Goal: Task Accomplishment & Management: Use online tool/utility

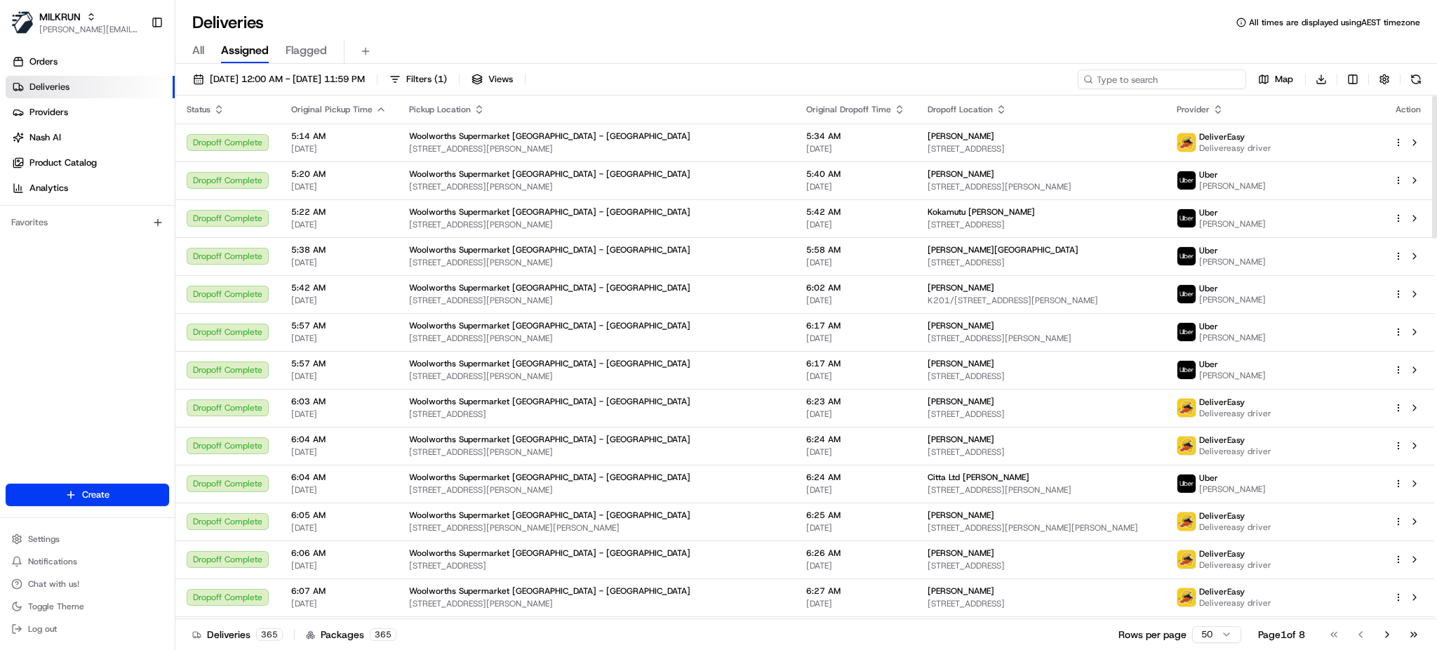
click at [1178, 79] on input at bounding box center [1162, 79] width 168 height 20
paste input "[PERSON_NAME]"
type input "[PERSON_NAME]"
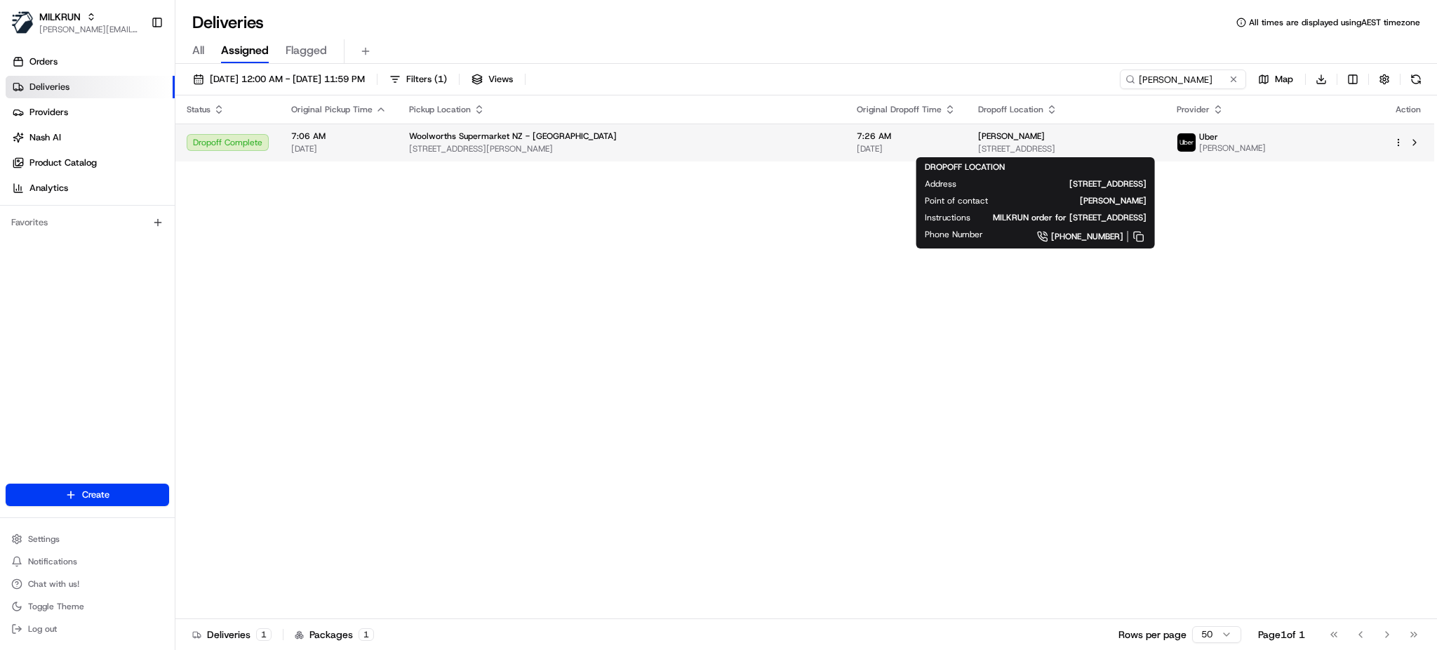
click at [1072, 147] on span "[STREET_ADDRESS]" at bounding box center [1065, 148] width 175 height 11
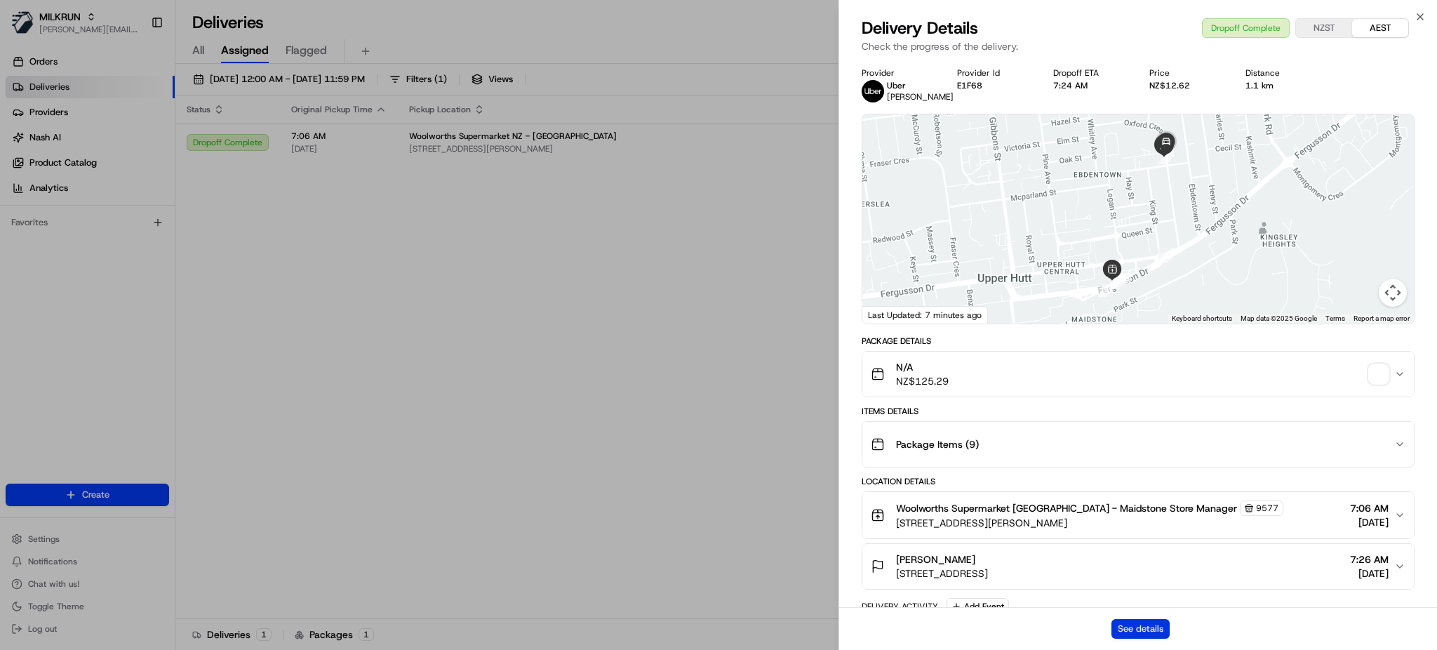
click at [1149, 630] on button "See details" at bounding box center [1141, 629] width 58 height 20
click at [1142, 627] on button "See details" at bounding box center [1141, 629] width 58 height 20
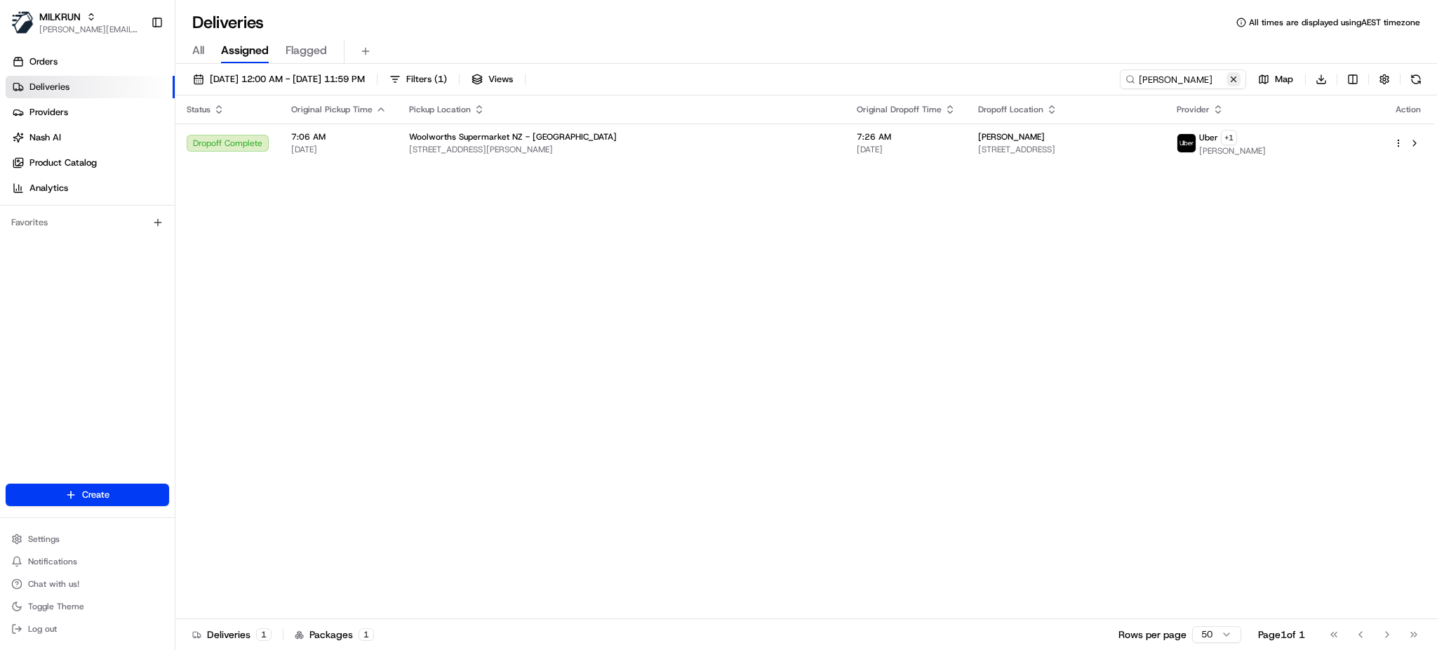
click at [1234, 80] on button at bounding box center [1234, 79] width 14 height 14
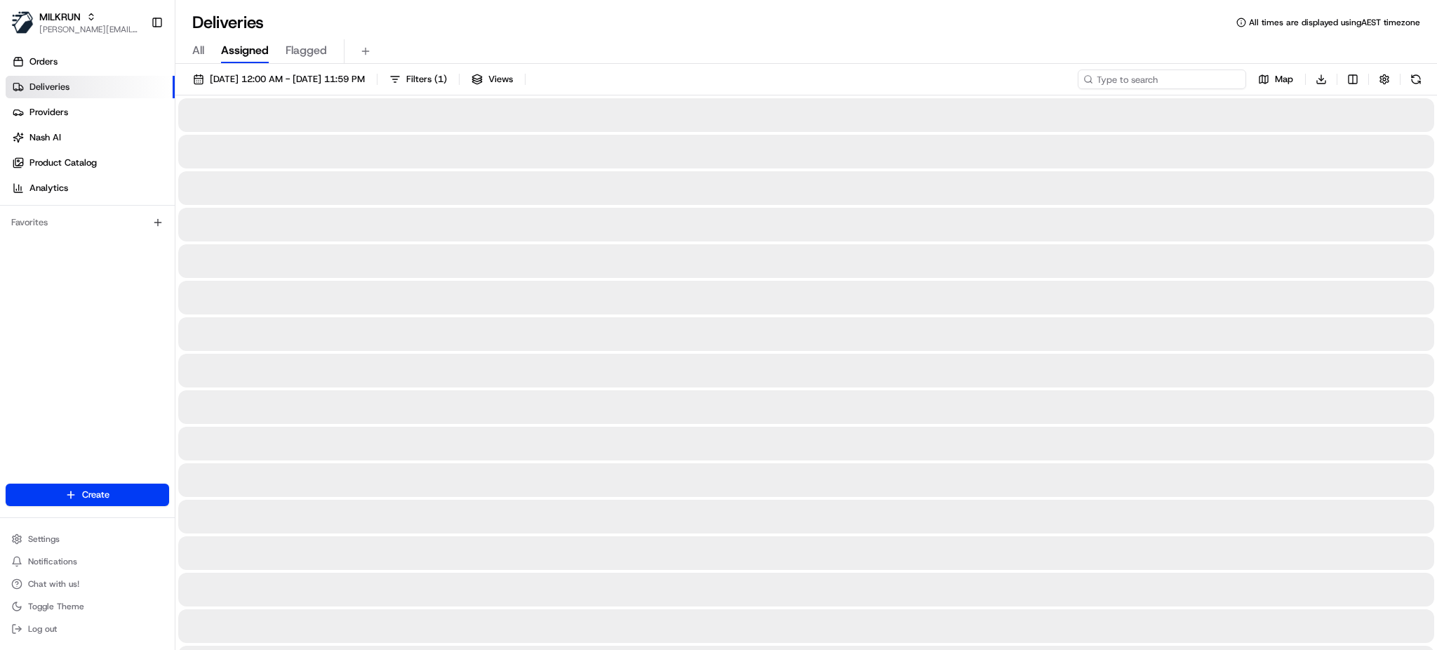
click at [1208, 79] on input at bounding box center [1162, 79] width 168 height 20
type input "v"
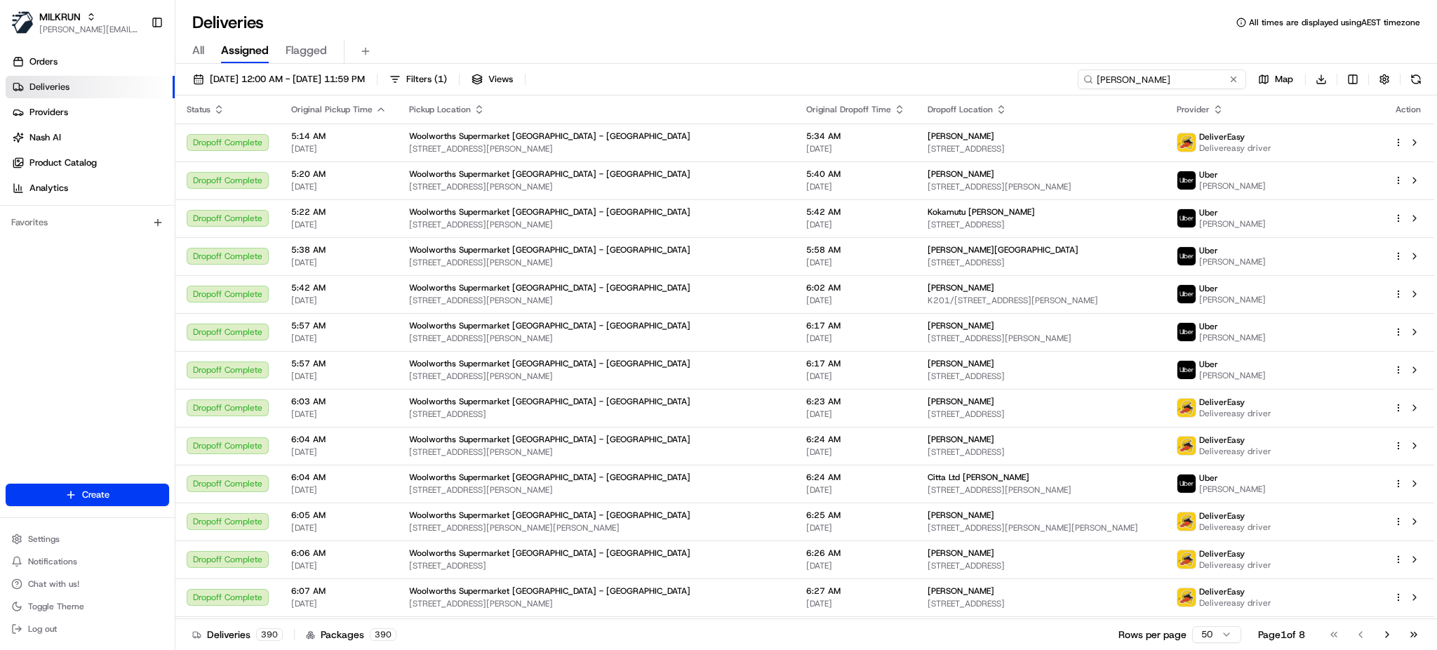
type input "anji kreft"
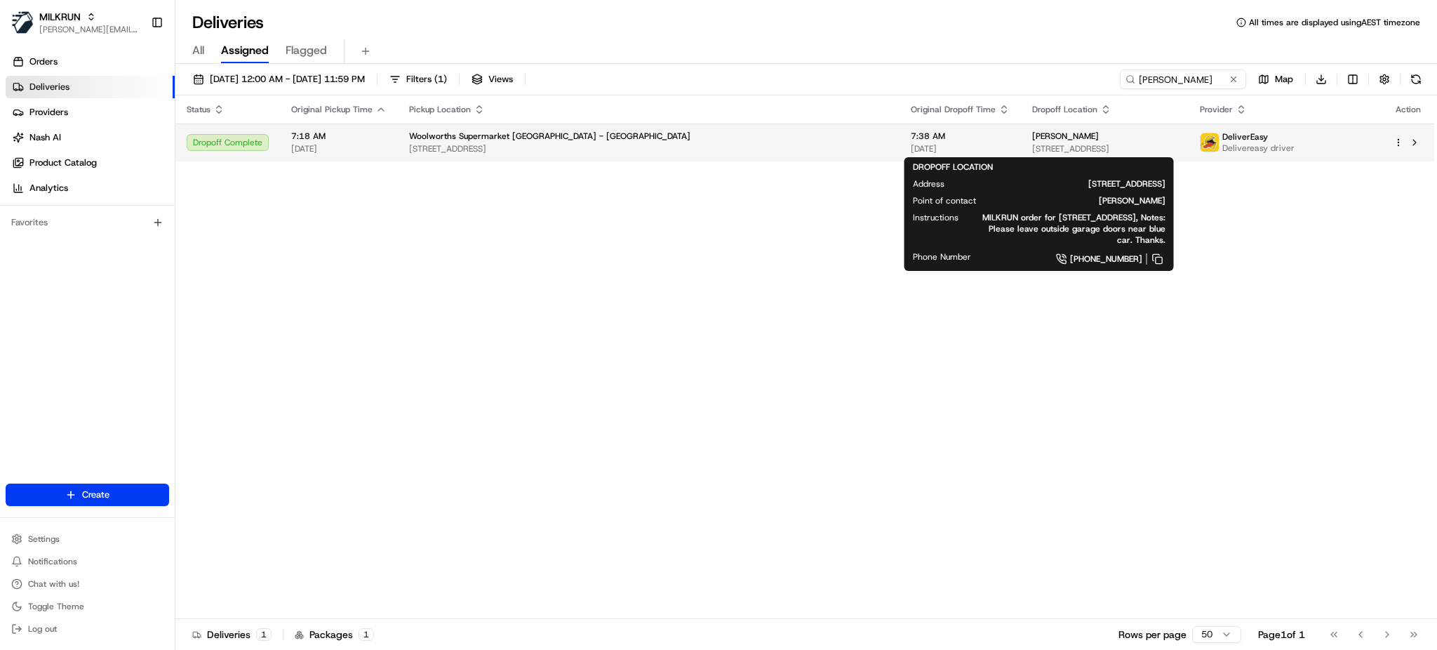
click at [1072, 145] on span "24 Pinewood Grove, Paraparaumu Beach, Wellington Region 5032, NZ" at bounding box center [1104, 148] width 145 height 11
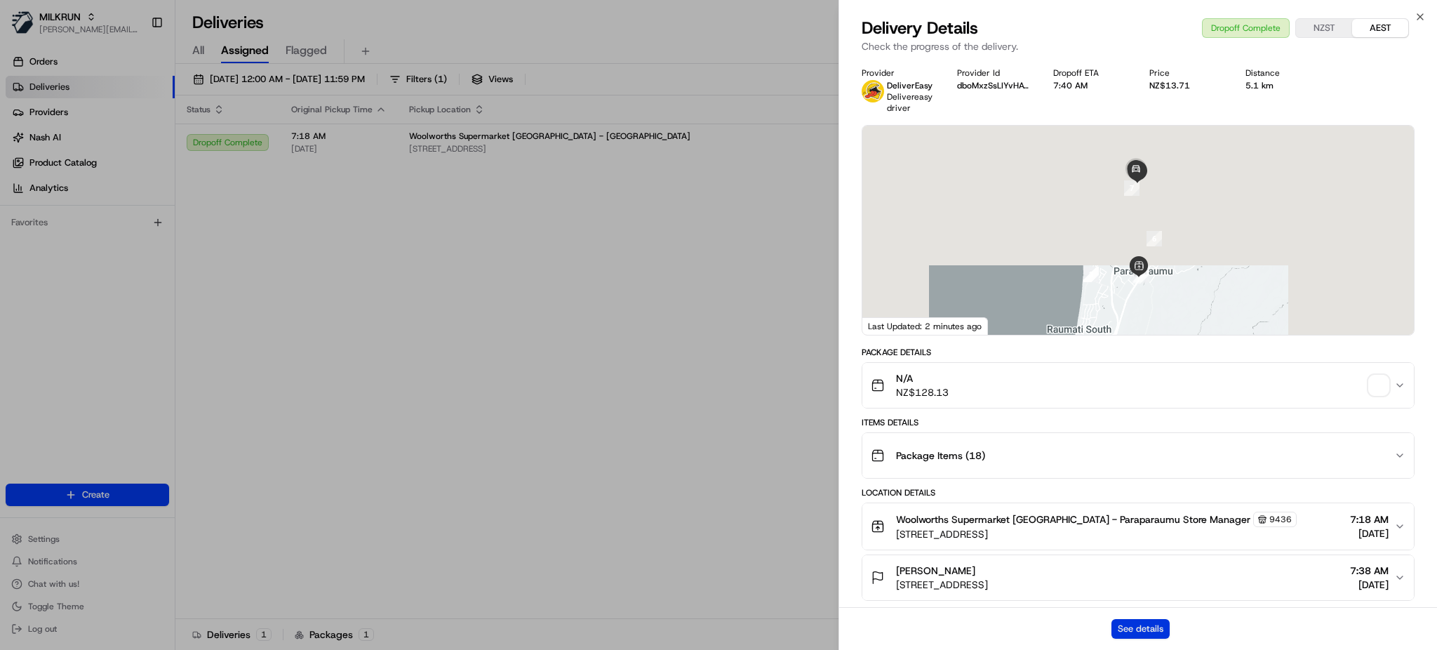
click at [1126, 638] on button "See details" at bounding box center [1141, 629] width 58 height 20
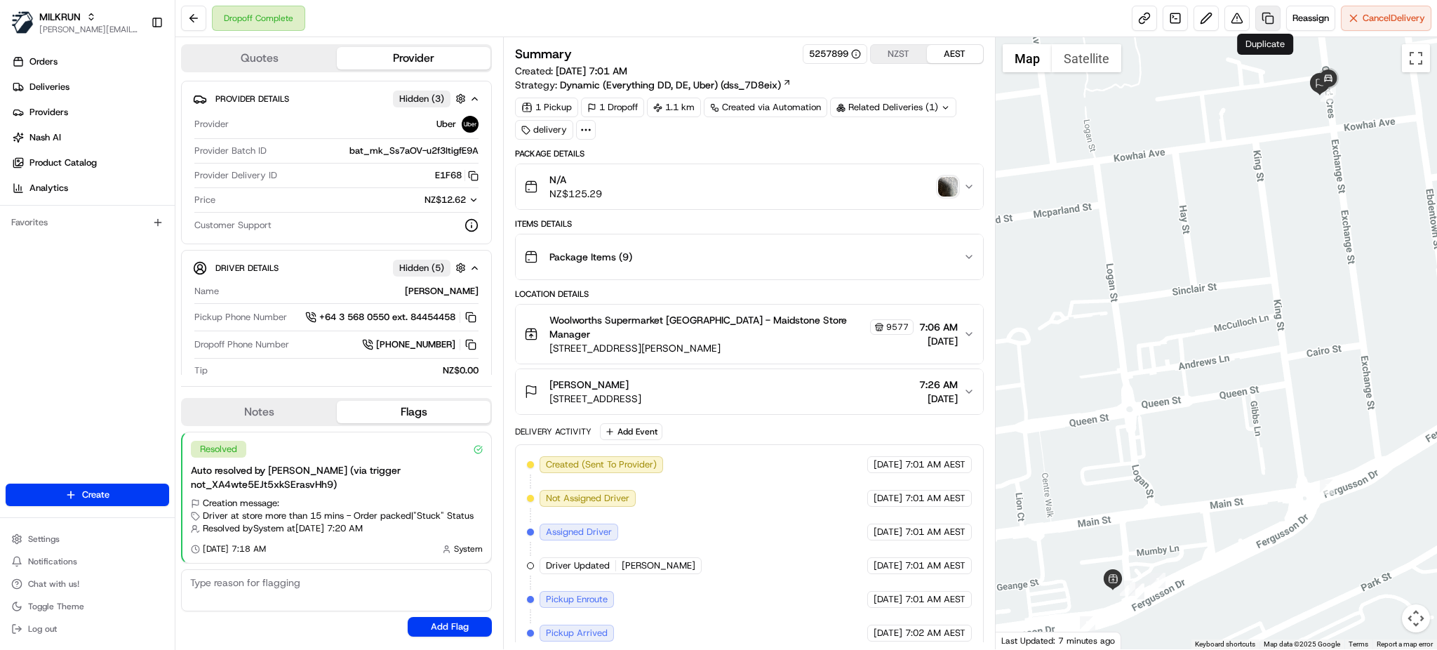
drag, startPoint x: 1294, startPoint y: 21, endPoint x: 1265, endPoint y: 27, distance: 30.0
click at [1265, 27] on div "Reassign Cancel Delivery" at bounding box center [1282, 18] width 300 height 25
click at [1265, 27] on link at bounding box center [1267, 18] width 25 height 25
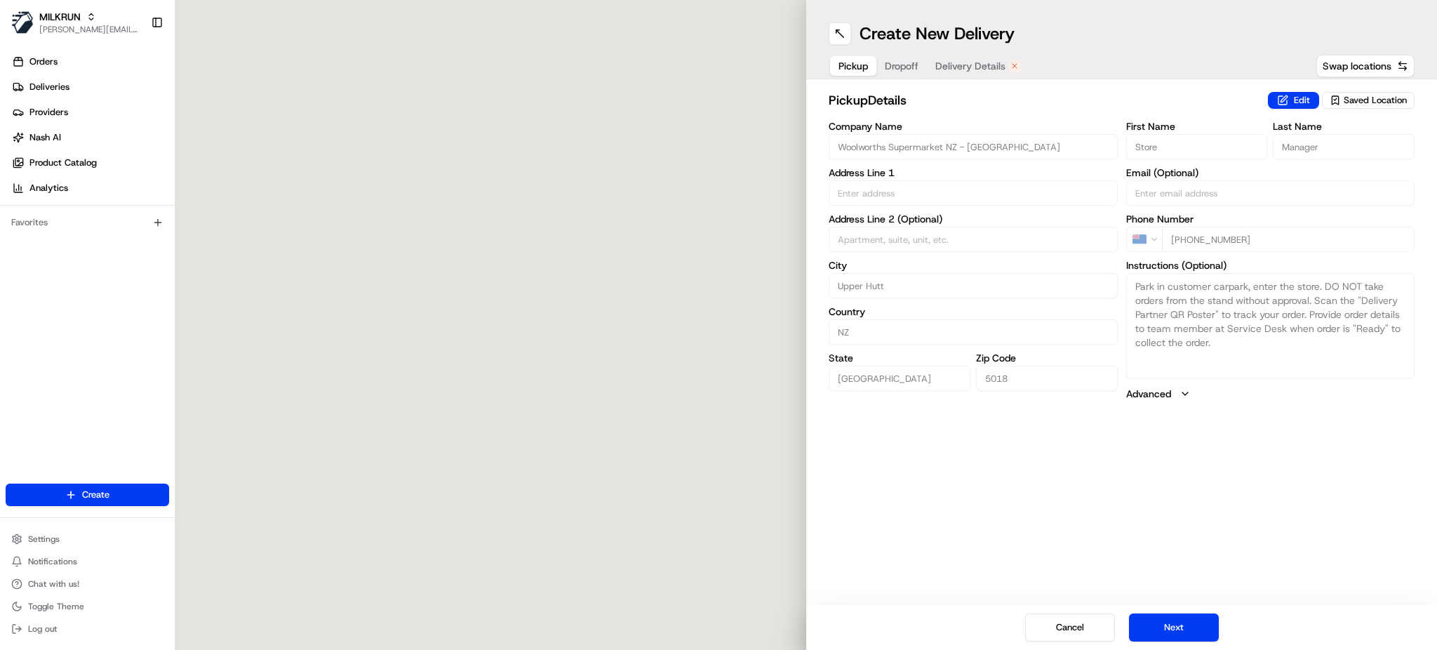
type input "10 Russell St"
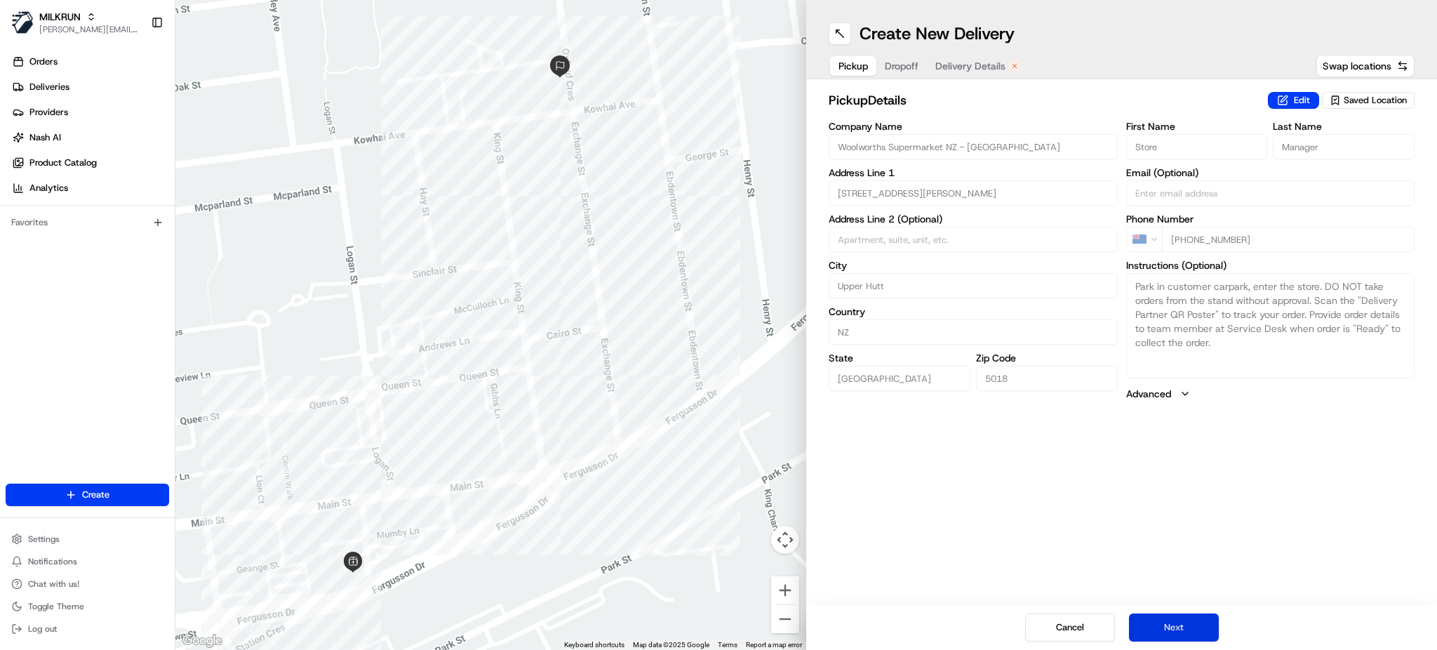
click at [1215, 625] on button "Next" at bounding box center [1174, 627] width 90 height 28
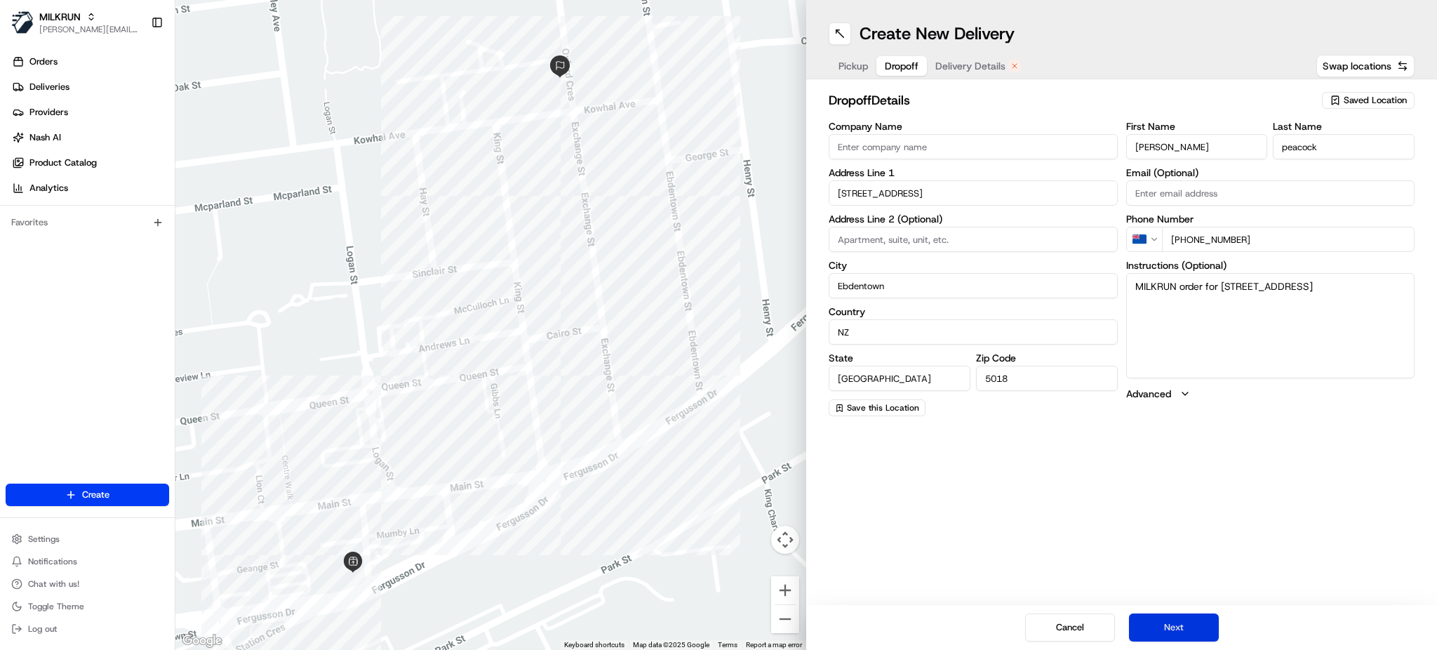
click at [1194, 625] on button "Next" at bounding box center [1174, 627] width 90 height 28
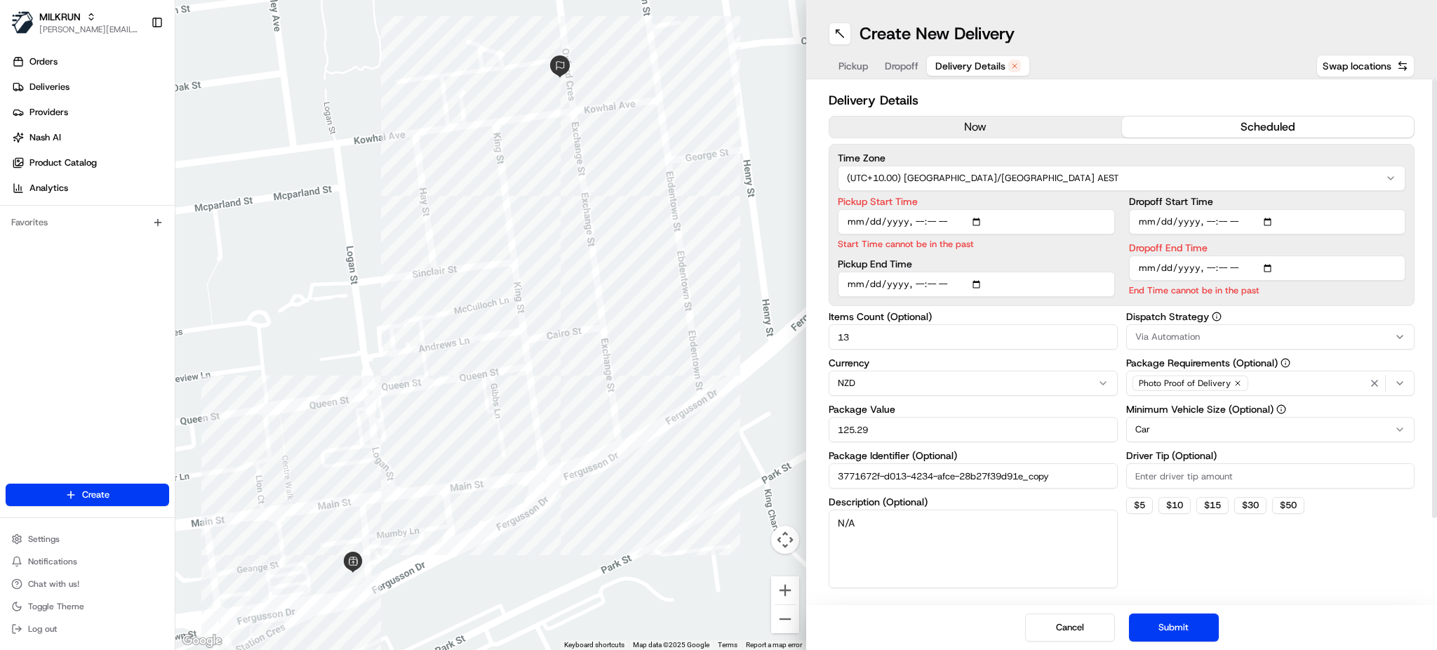
click at [1036, 129] on button "now" at bounding box center [975, 126] width 293 height 21
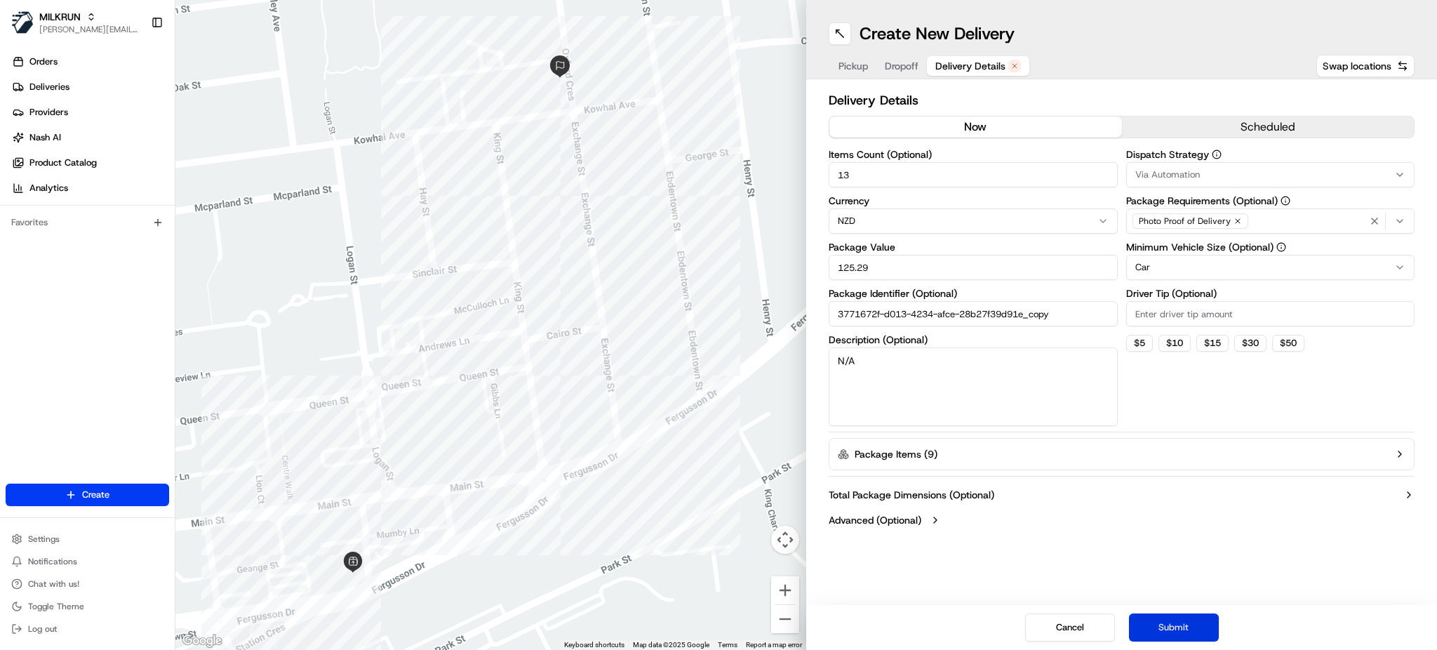
click at [1180, 634] on button "Submit" at bounding box center [1174, 627] width 90 height 28
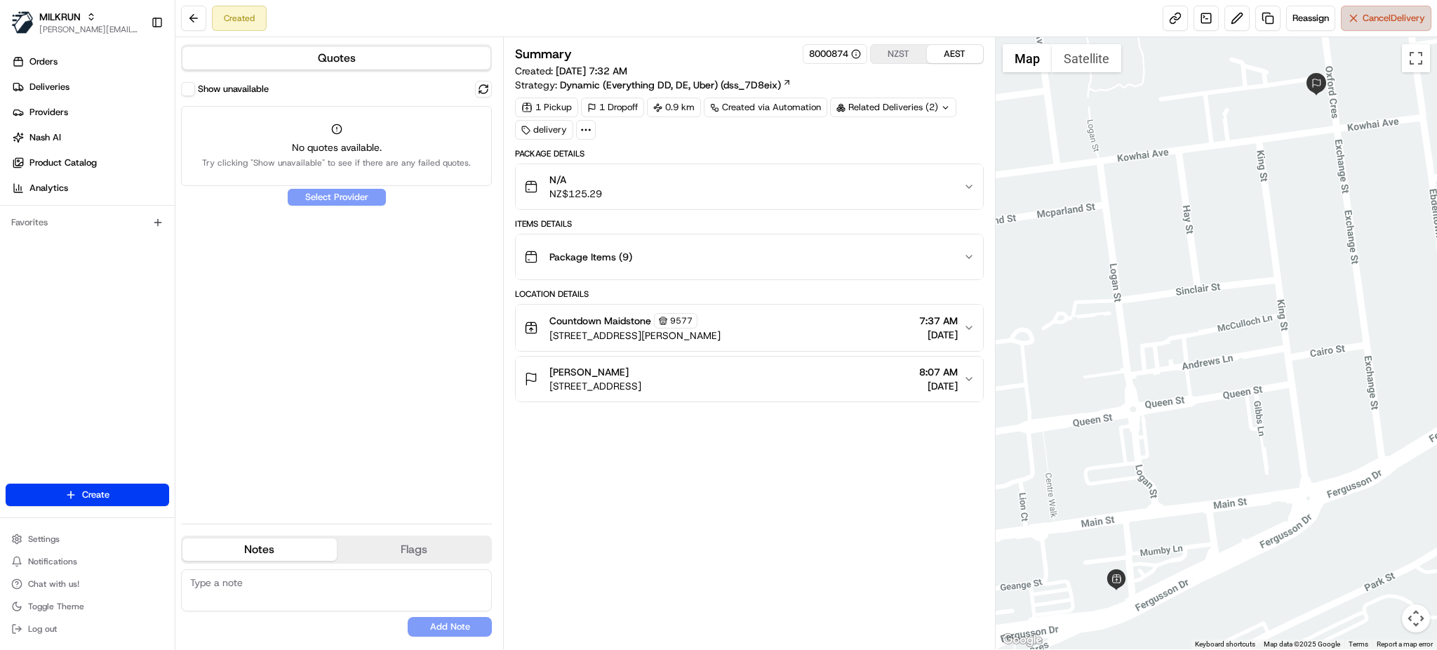
click at [1363, 20] on span "Cancel Delivery" at bounding box center [1394, 18] width 62 height 13
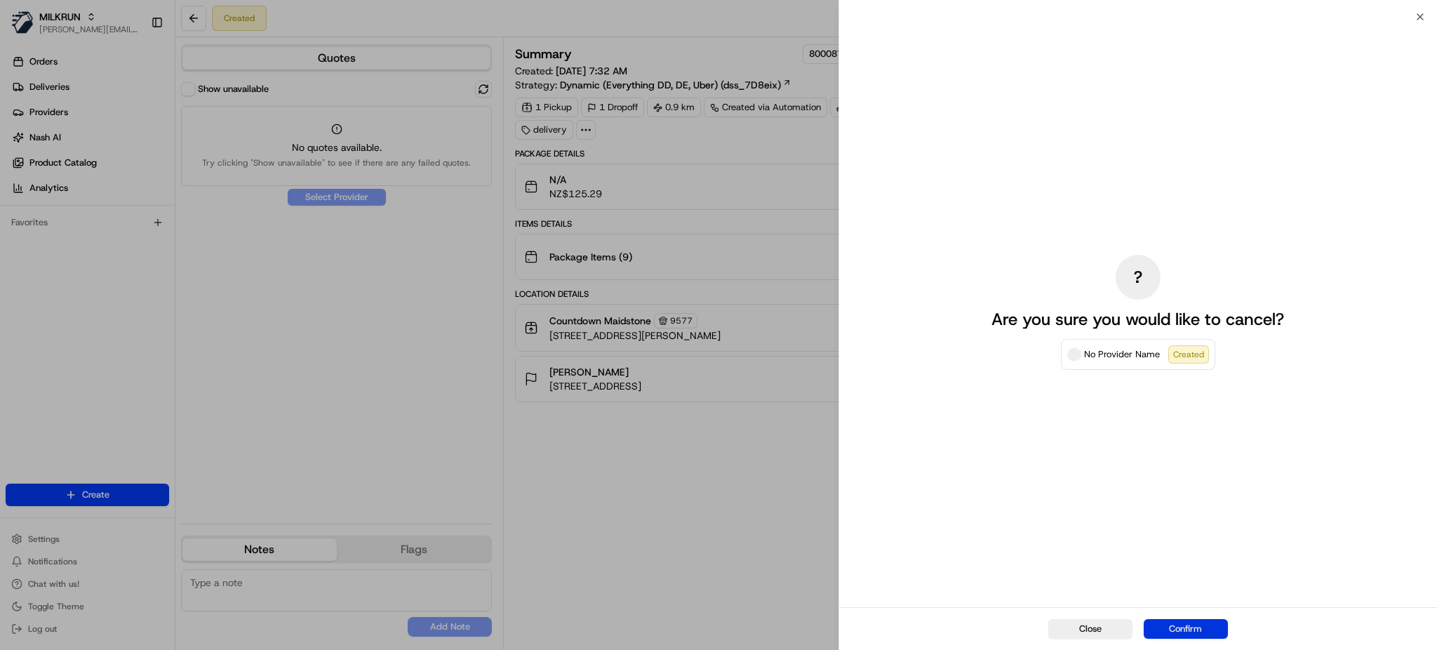
click at [1209, 624] on button "Confirm" at bounding box center [1186, 629] width 84 height 20
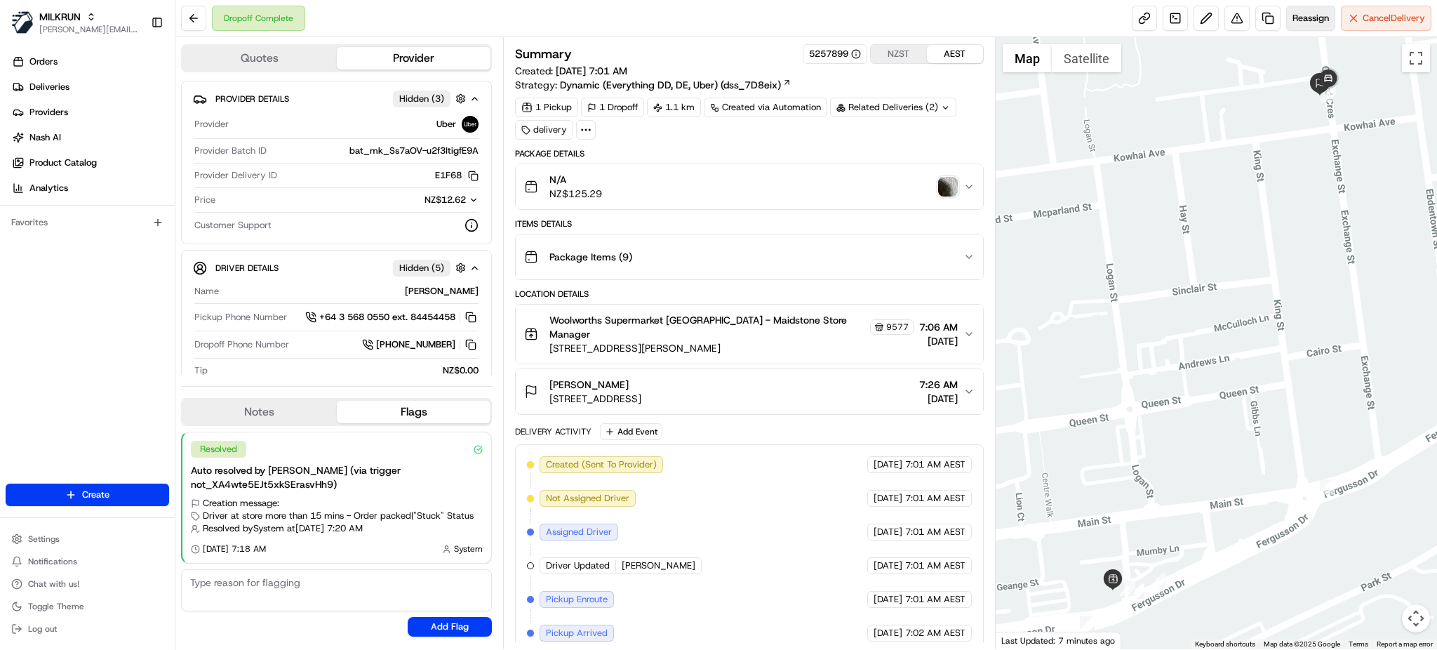
click at [1311, 30] on button "Reassign" at bounding box center [1310, 18] width 49 height 25
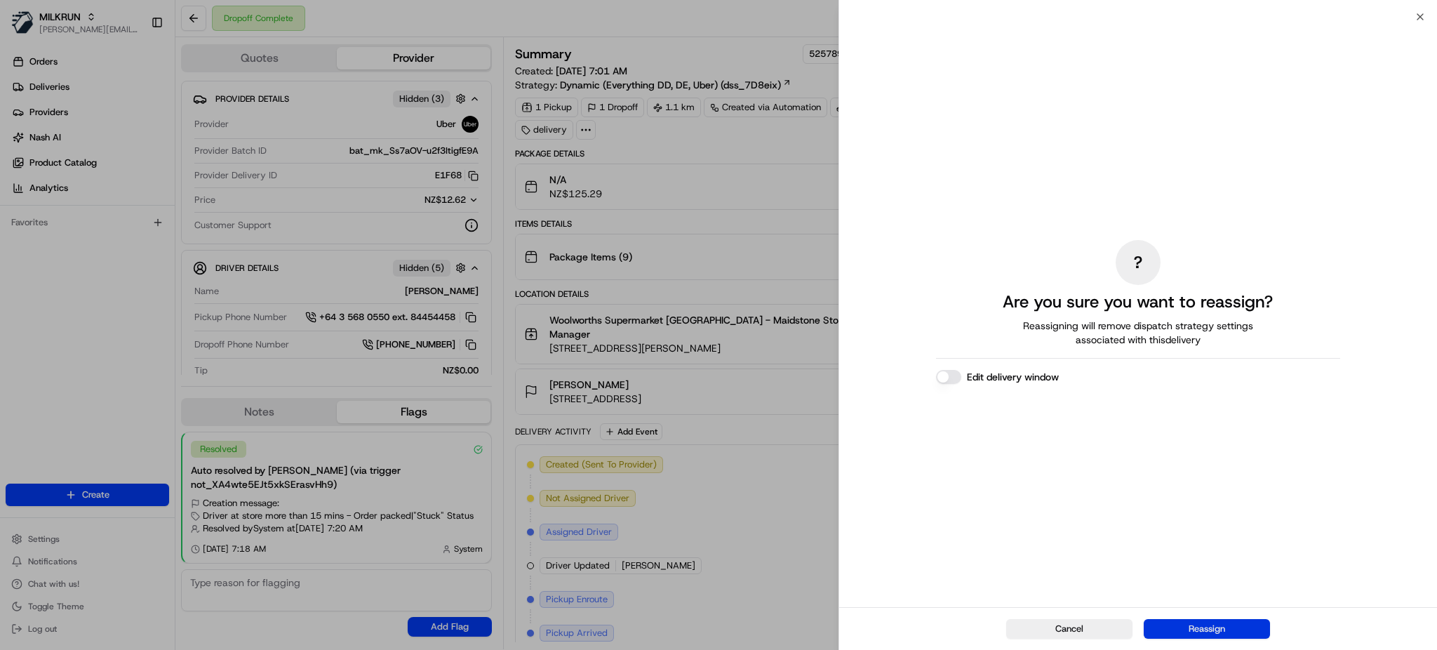
click at [1194, 625] on button "Reassign" at bounding box center [1207, 629] width 126 height 20
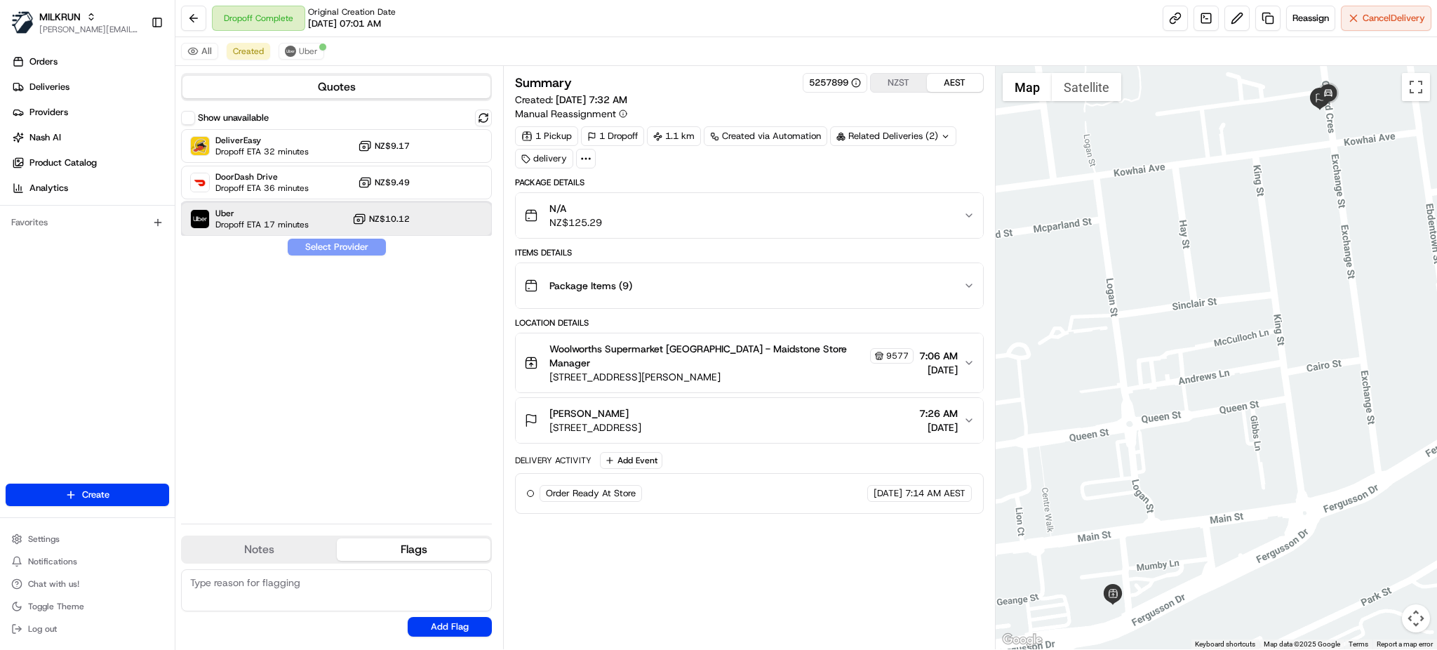
click at [413, 224] on div "Uber Dropoff ETA 17 minutes NZ$10.12" at bounding box center [336, 219] width 311 height 34
click at [365, 252] on button "Assign Provider" at bounding box center [337, 247] width 100 height 17
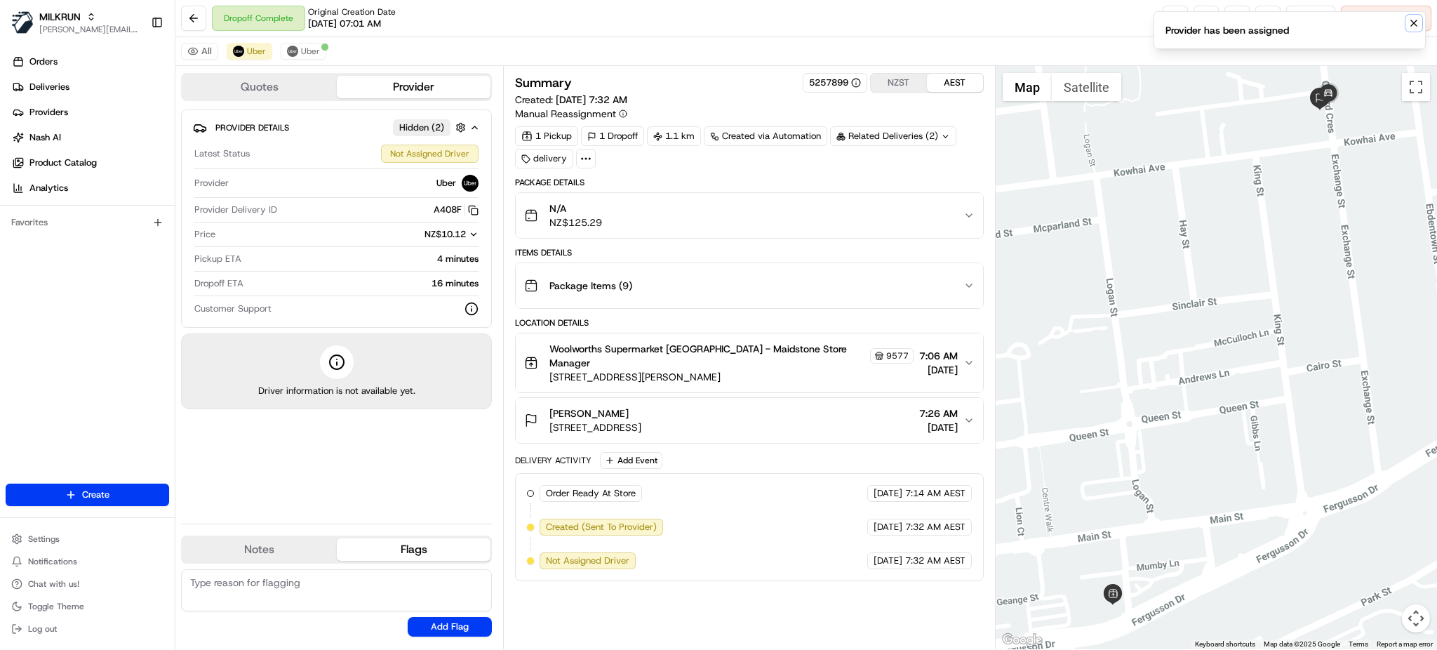
click at [1418, 21] on icon "Notifications (F8)" at bounding box center [1413, 23] width 11 height 11
click at [1161, 4] on div "Dropoff Complete Original Creation Date [DATE] 07:01 AM Reassign Cancel Delivery" at bounding box center [806, 18] width 1262 height 37
click at [1164, 15] on link at bounding box center [1175, 18] width 25 height 25
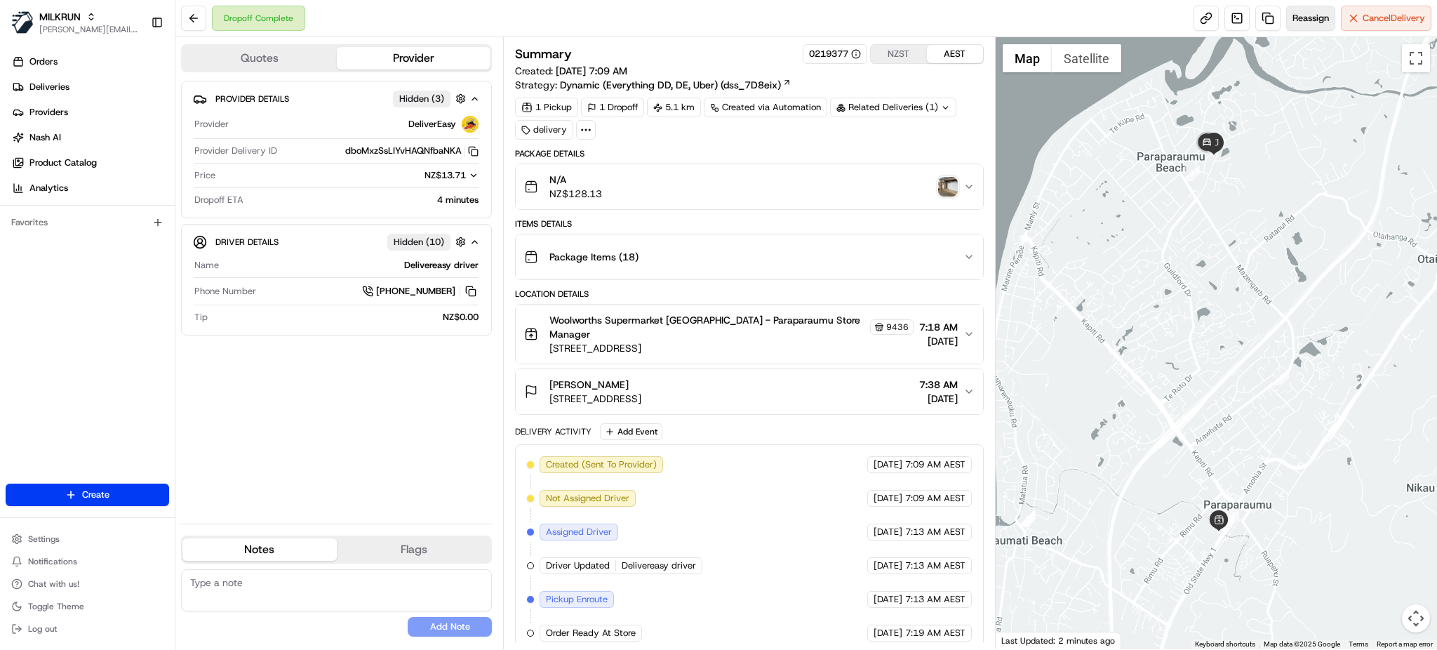
click at [1298, 19] on span "Reassign" at bounding box center [1311, 18] width 36 height 13
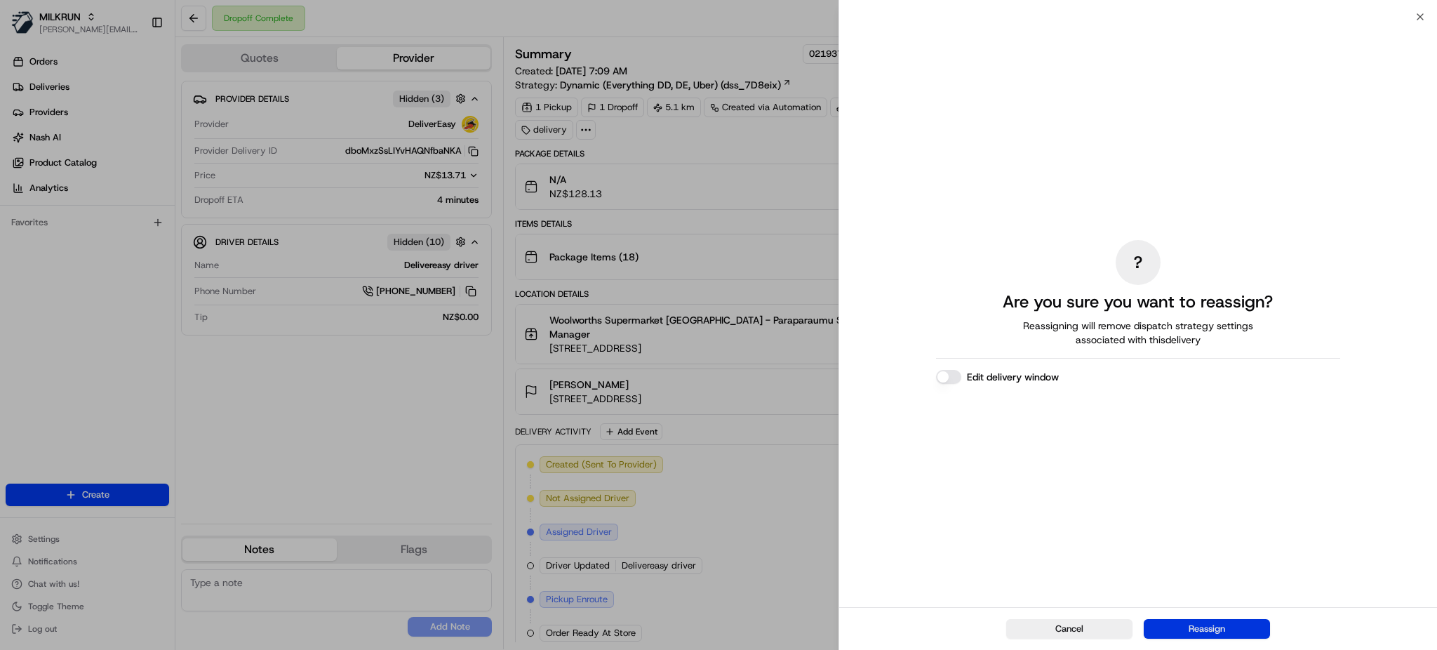
click at [1187, 637] on button "Reassign" at bounding box center [1207, 629] width 126 height 20
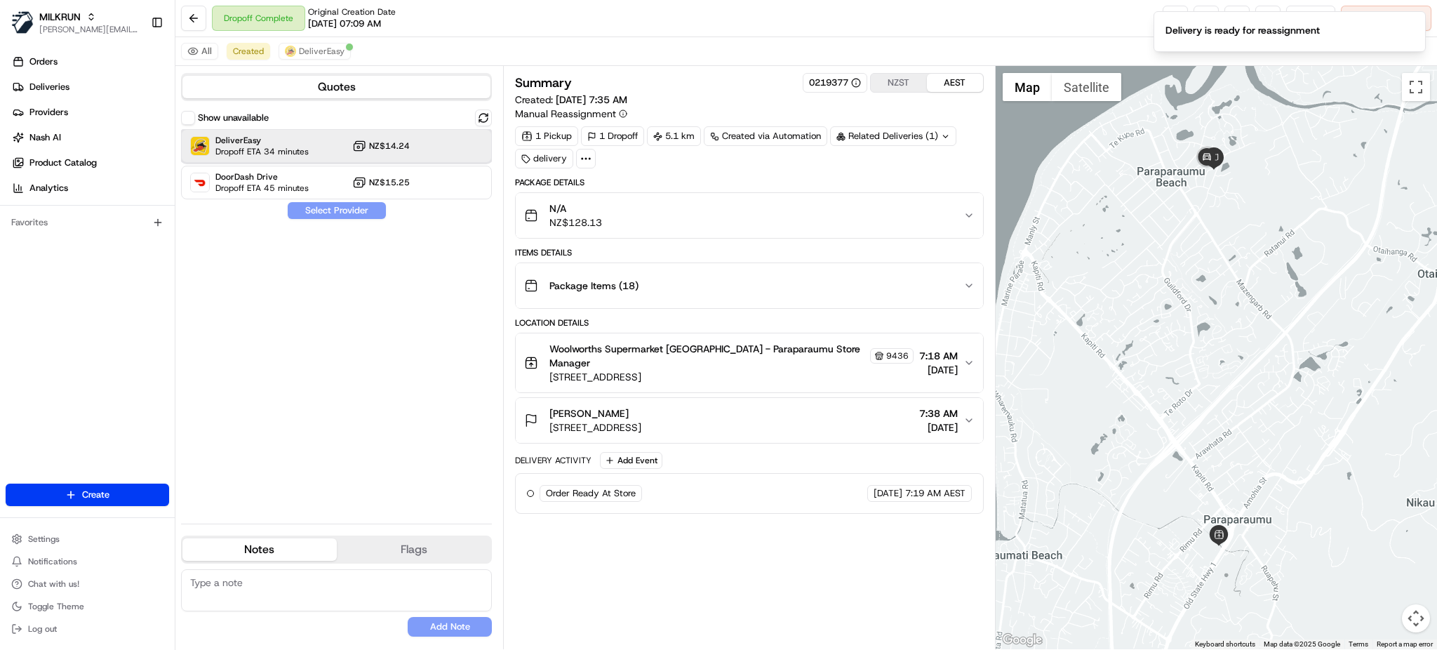
click at [414, 142] on div "DeliverEasy Dropoff ETA 34 minutes NZ$14.24" at bounding box center [336, 146] width 311 height 34
click at [344, 218] on button "Assign Provider" at bounding box center [337, 210] width 100 height 17
